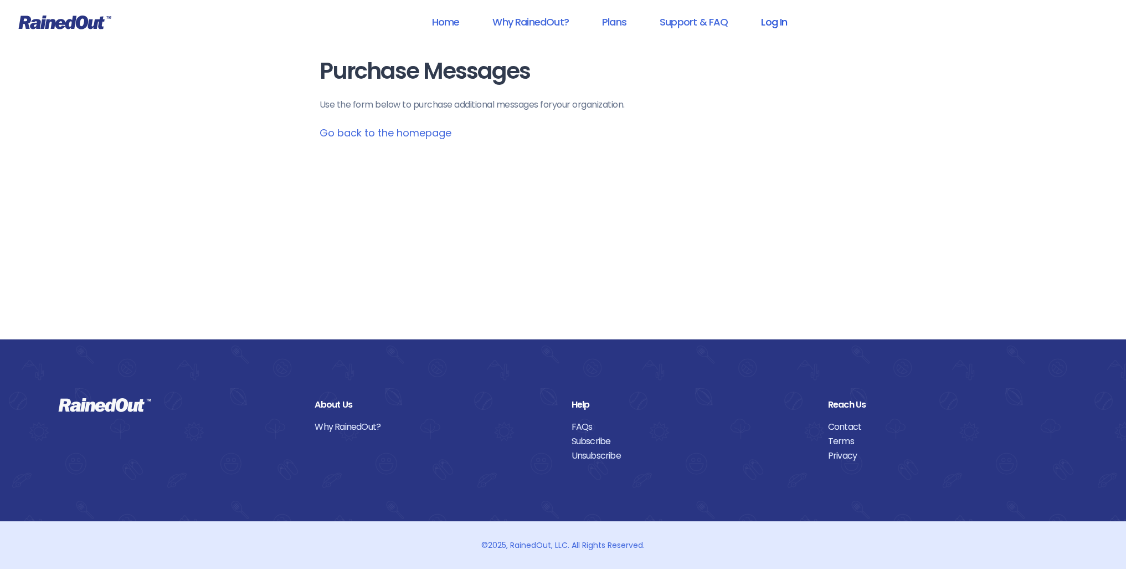
click at [775, 24] on link "Log In" at bounding box center [774, 21] width 55 height 25
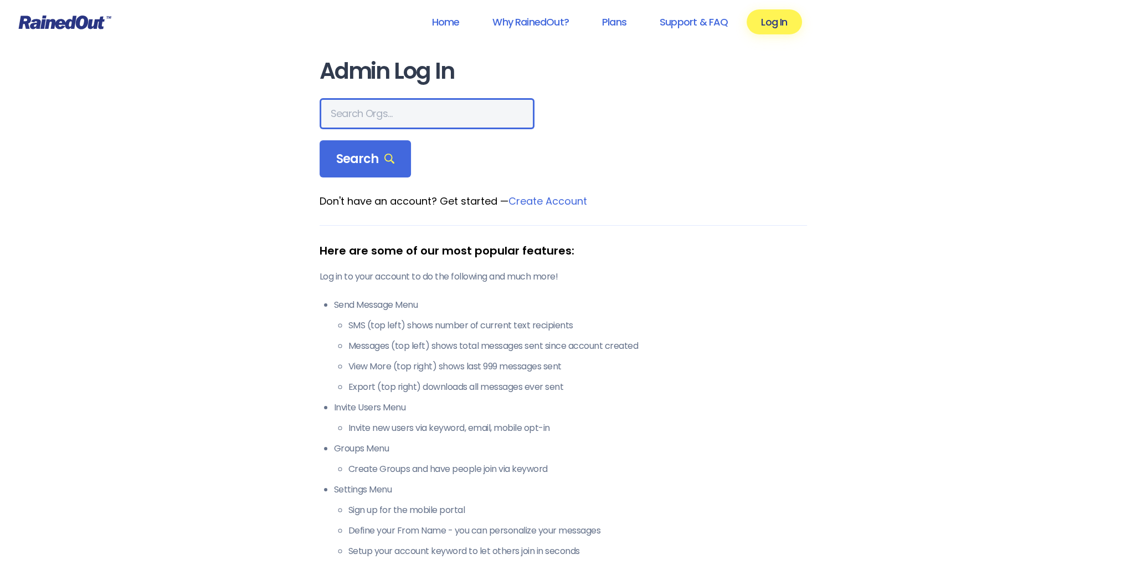
click at [369, 112] on input "text" at bounding box center [427, 113] width 215 height 31
type input "LTP [PERSON_NAME] Island"
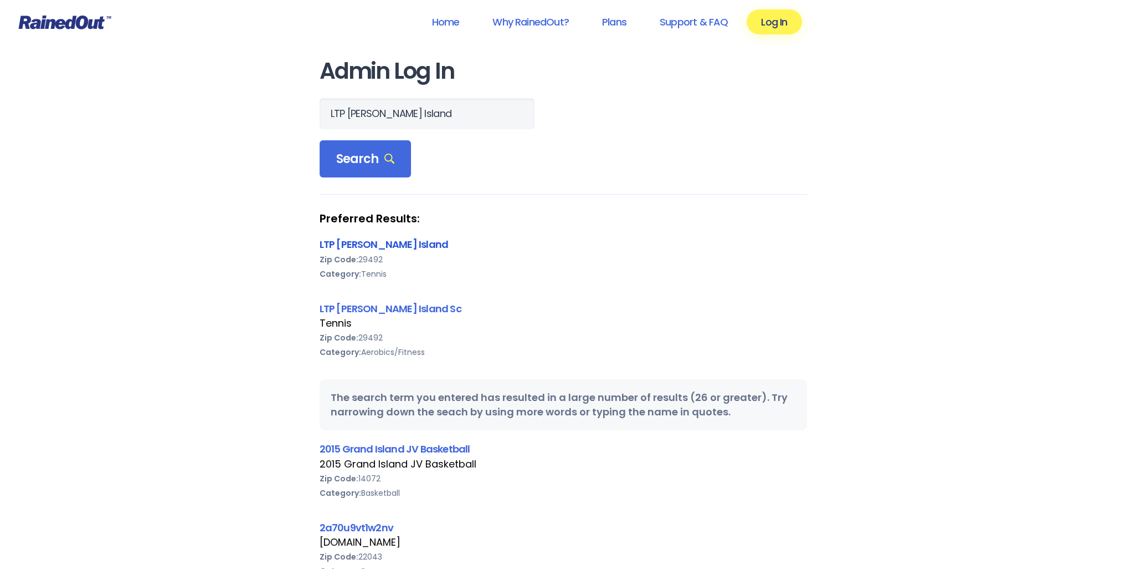
click at [342, 240] on link "LTP [PERSON_NAME] Island" at bounding box center [384, 244] width 129 height 14
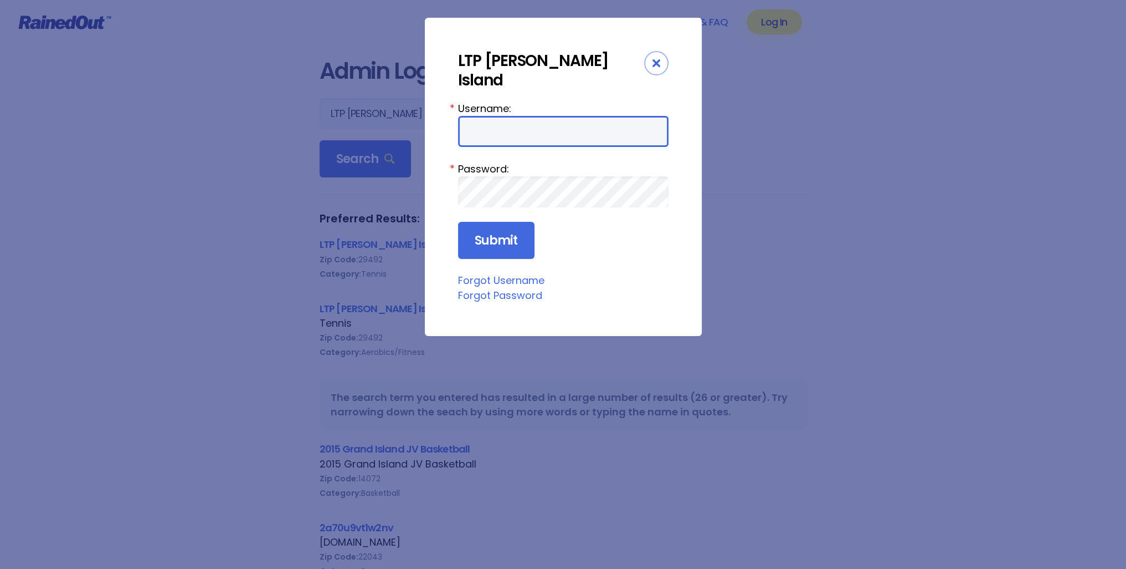
click at [529, 116] on input "Username:" at bounding box center [563, 131] width 211 height 31
type input "tennis"
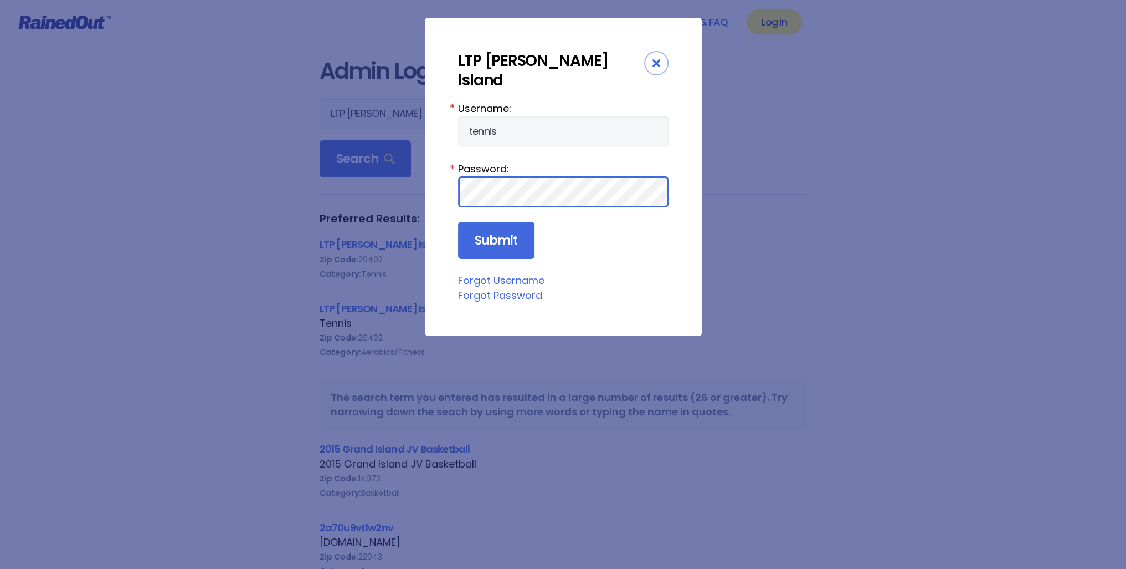
click at [458, 222] on input "Submit" at bounding box center [496, 241] width 76 height 38
